Goal: Transaction & Acquisition: Book appointment/travel/reservation

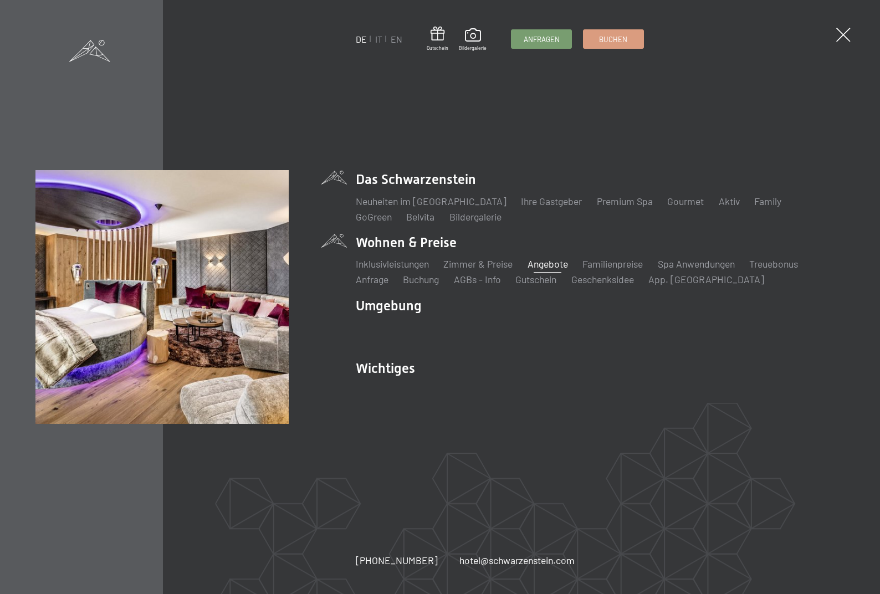
click at [542, 265] on link "Angebote" at bounding box center [547, 264] width 40 height 12
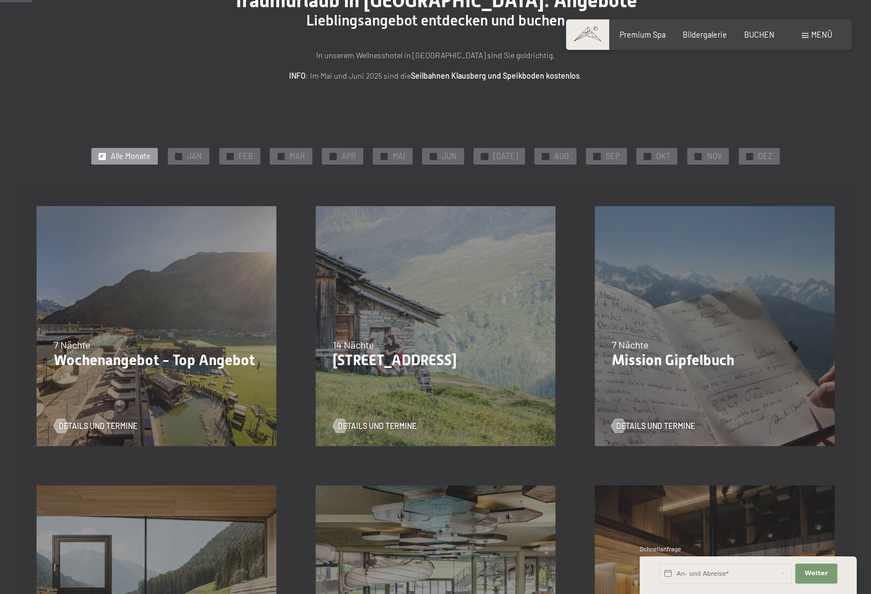
scroll to position [55, 0]
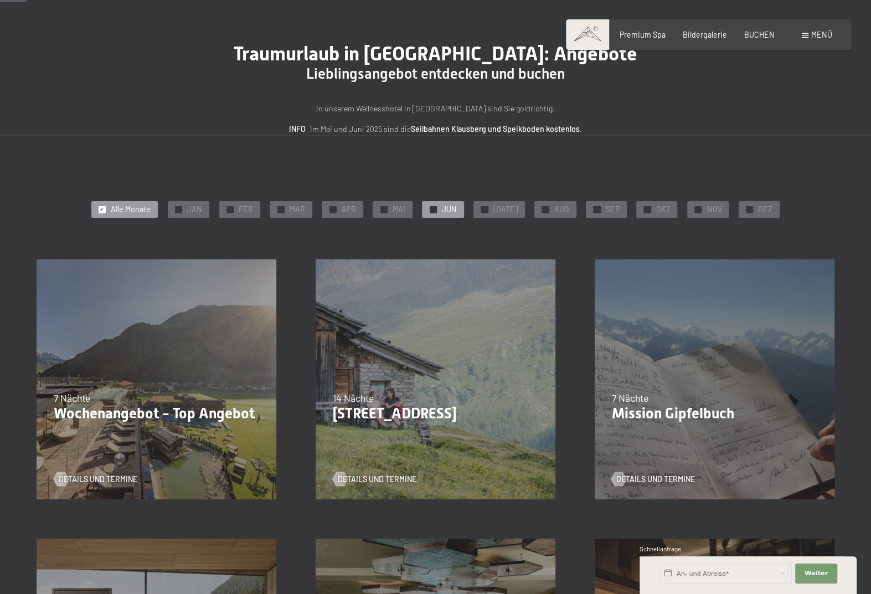
click at [437, 207] on div at bounding box center [433, 209] width 7 height 7
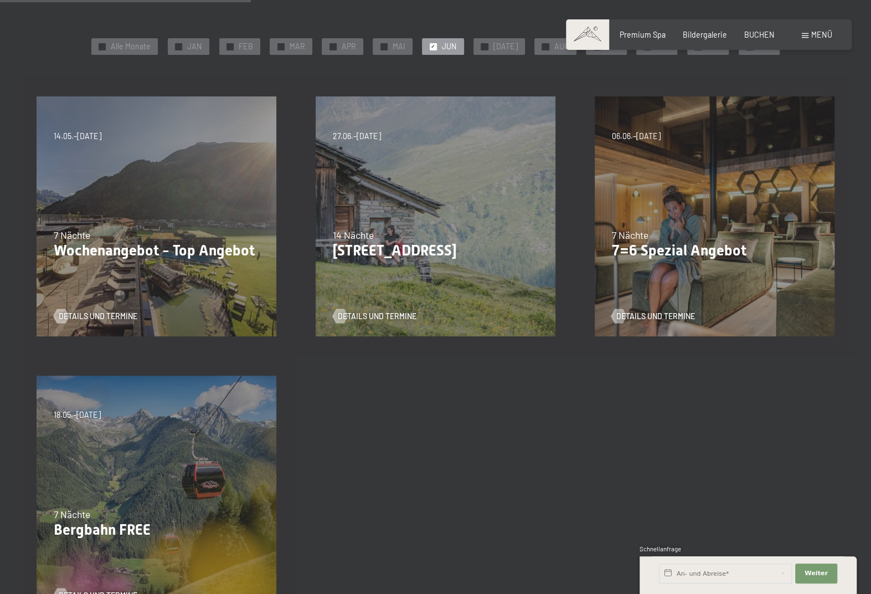
scroll to position [277, 0]
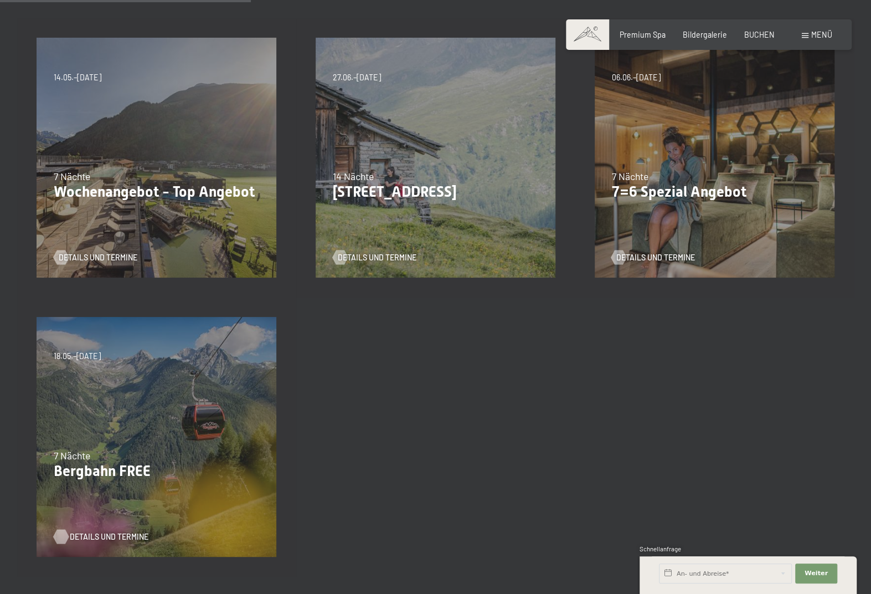
click at [78, 538] on span "Details und Termine" at bounding box center [109, 536] width 79 height 11
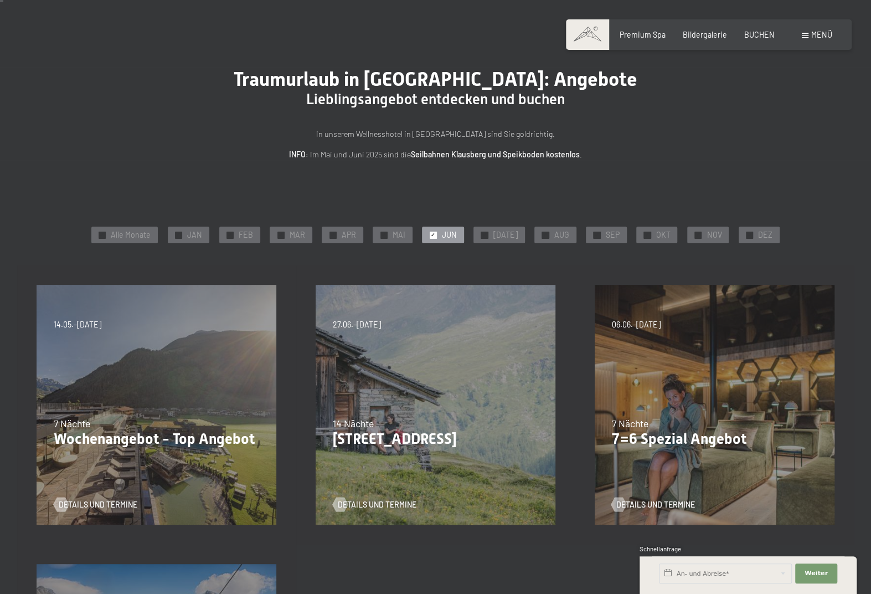
scroll to position [55, 0]
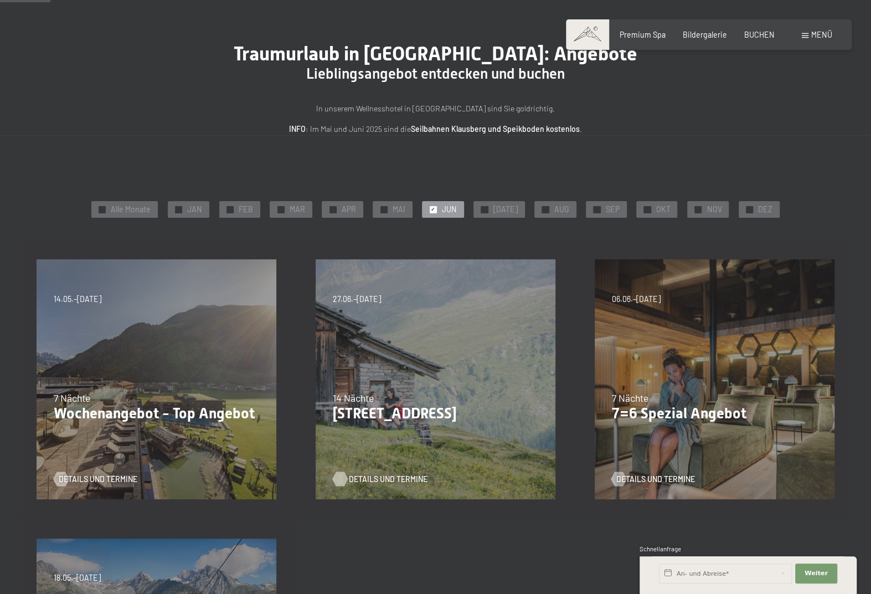
click at [378, 479] on span "Details und Termine" at bounding box center [387, 479] width 79 height 11
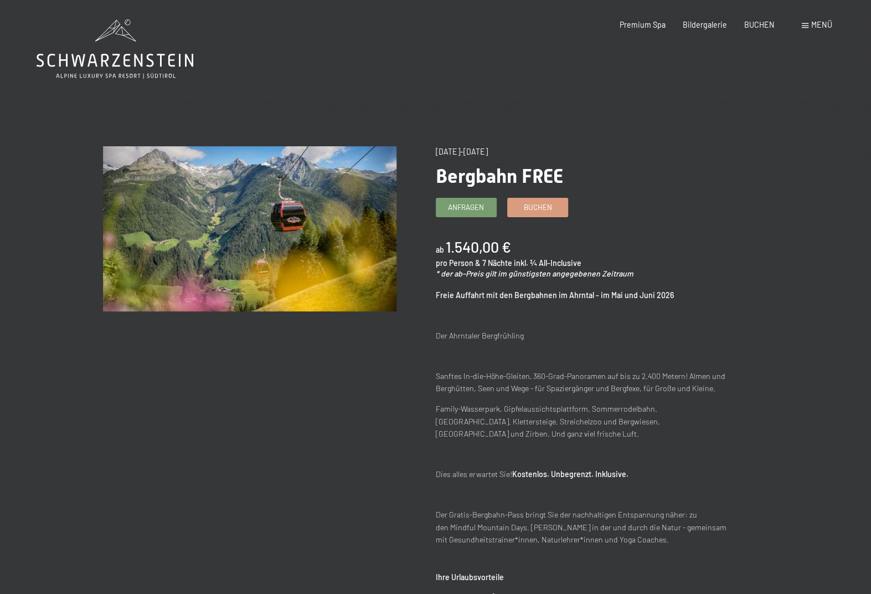
click at [397, 64] on main "Angebot wechseln (14 / 14) [DATE]–[DATE] Bergbahn FREE Anfragen Buchen ab 1.540…" at bounding box center [435, 574] width 871 height 1149
drag, startPoint x: 442, startPoint y: 49, endPoint x: 466, endPoint y: 125, distance: 79.7
click at [442, 58] on main "Angebot wechseln (14 / 14) [DATE]–[DATE] Bergbahn FREE Anfragen Buchen ab 1.540…" at bounding box center [435, 574] width 871 height 1149
drag, startPoint x: 460, startPoint y: 152, endPoint x: 841, endPoint y: 68, distance: 390.8
click at [498, 151] on div "[DATE]–[DATE]" at bounding box center [583, 151] width 294 height 11
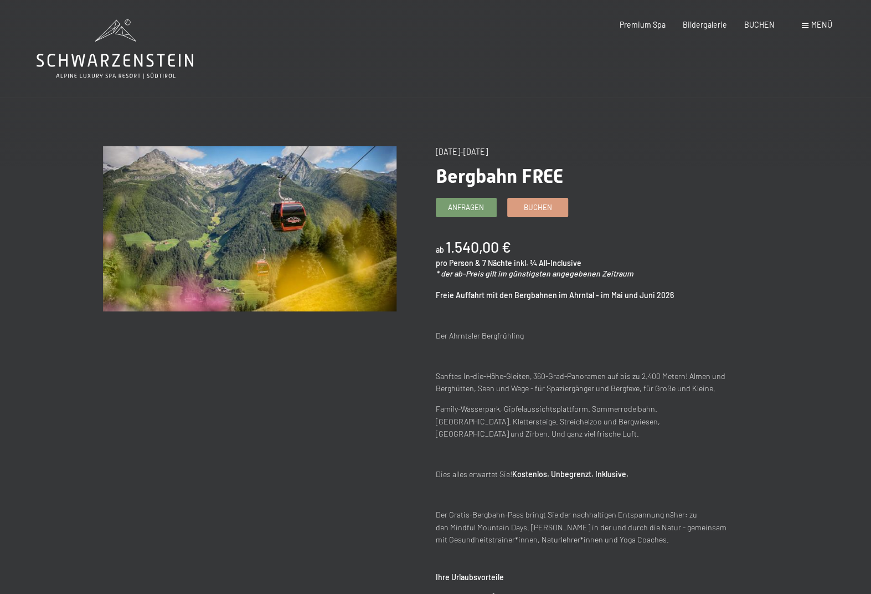
drag, startPoint x: 286, startPoint y: 86, endPoint x: 151, endPoint y: 50, distance: 139.7
click at [284, 85] on main "Angebot wechseln (14 / 14) [DATE]–[DATE] Bergbahn FREE Anfragen Buchen ab 1.540…" at bounding box center [435, 574] width 871 height 1149
